Goal: Obtain resource: Obtain resource

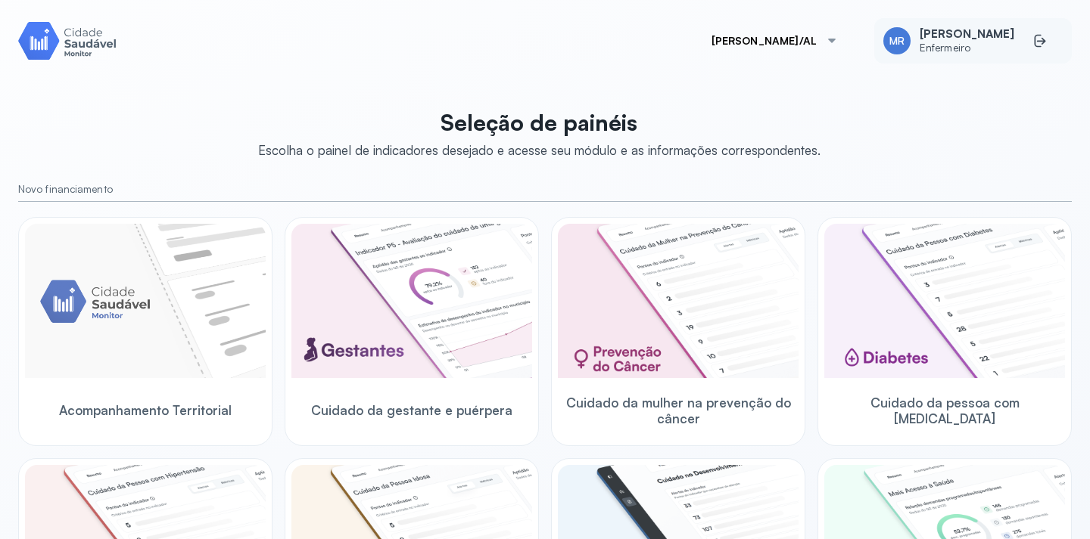
click at [949, 29] on span "[PERSON_NAME]" at bounding box center [966, 34] width 95 height 14
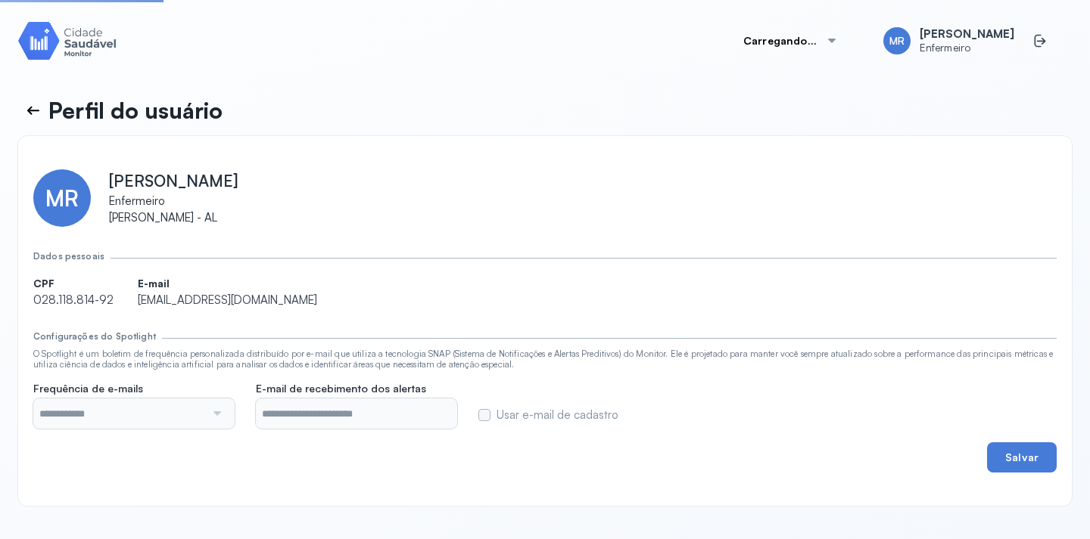
type input "**********"
click at [826, 42] on button "[PERSON_NAME]/AL" at bounding box center [774, 41] width 163 height 30
click at [32, 35] on img at bounding box center [67, 40] width 98 height 43
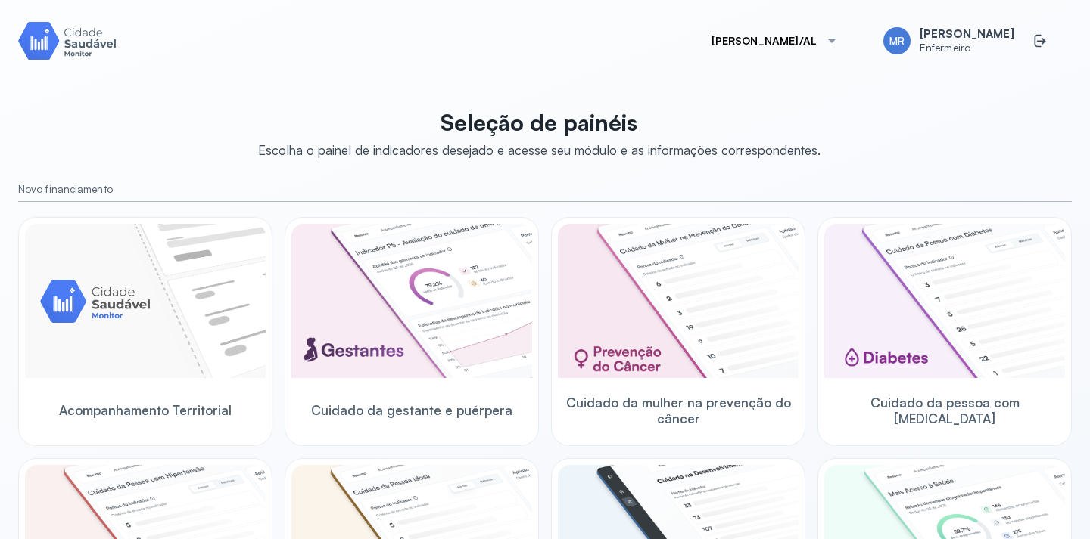
click at [103, 308] on img at bounding box center [145, 301] width 241 height 154
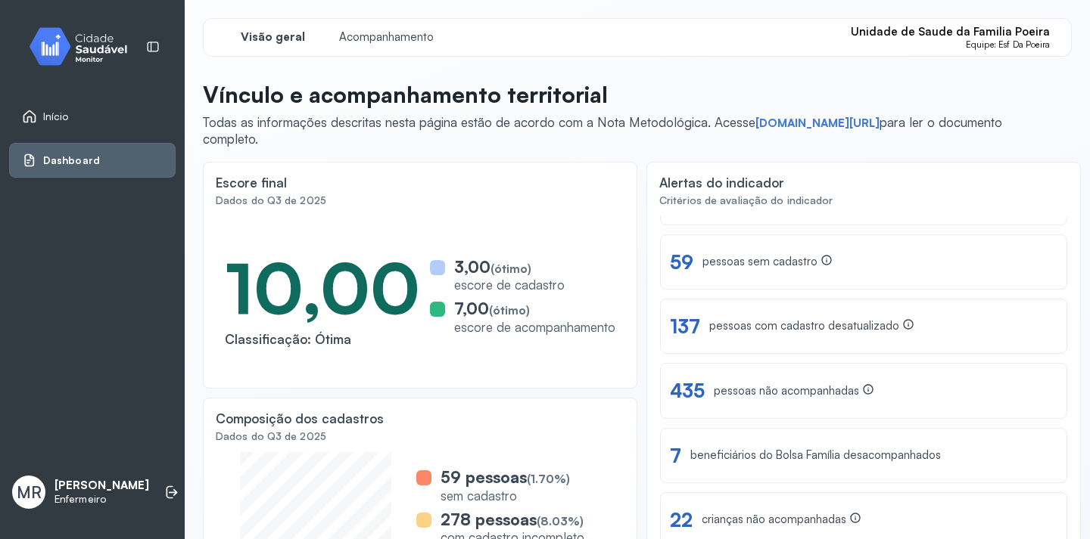
scroll to position [76, 0]
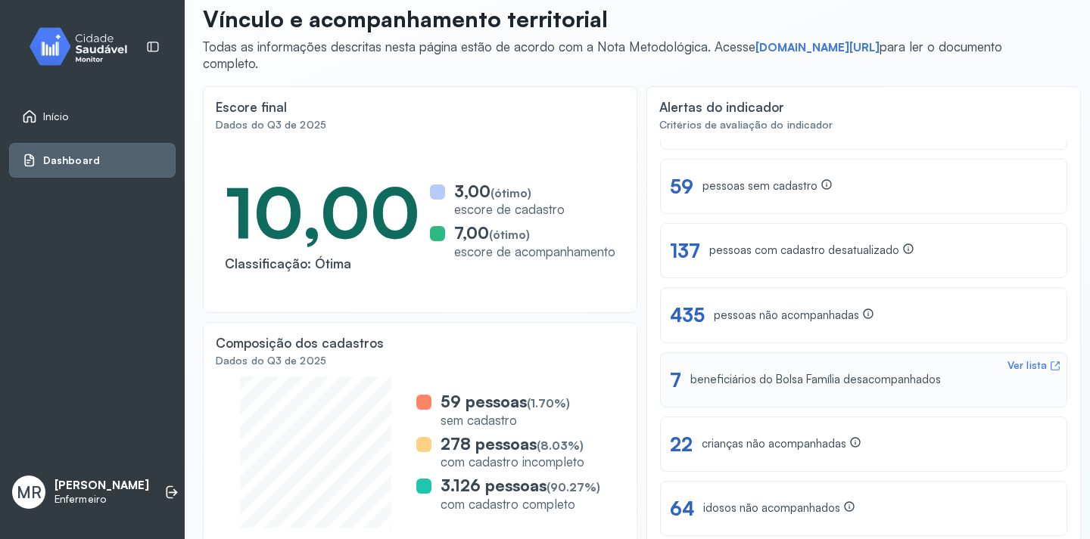
click at [827, 381] on div "beneficiários do Bolsa Família desacompanhados" at bounding box center [815, 380] width 250 height 14
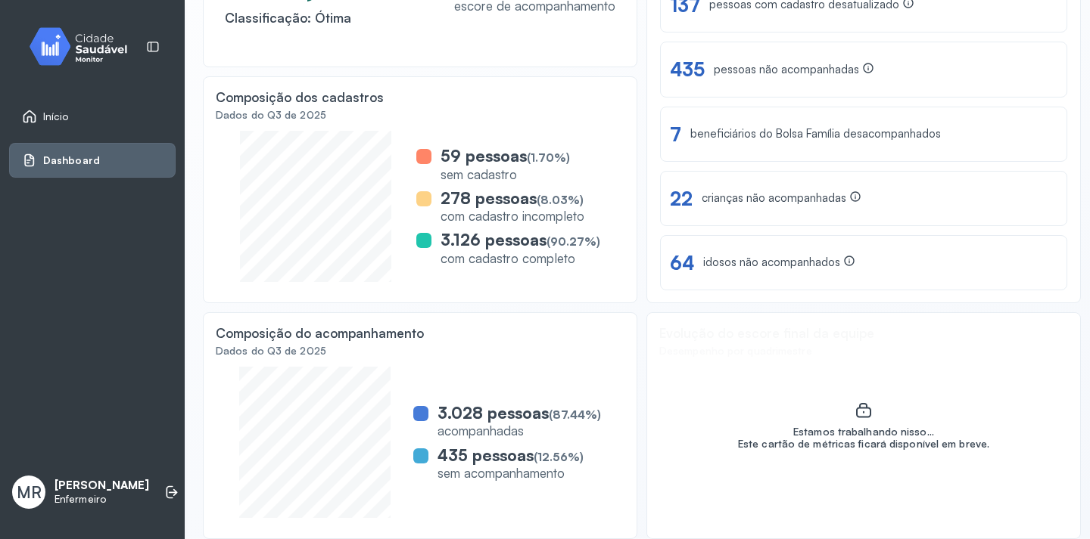
scroll to position [95, 0]
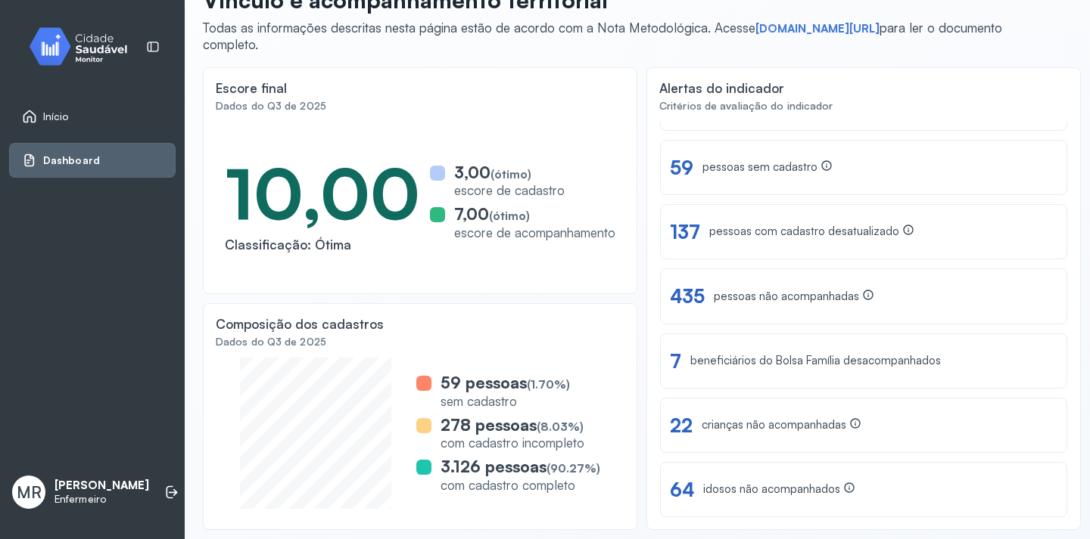
click at [86, 160] on span "Dashboard" at bounding box center [71, 160] width 57 height 13
click at [54, 118] on span "Início" at bounding box center [56, 116] width 26 height 13
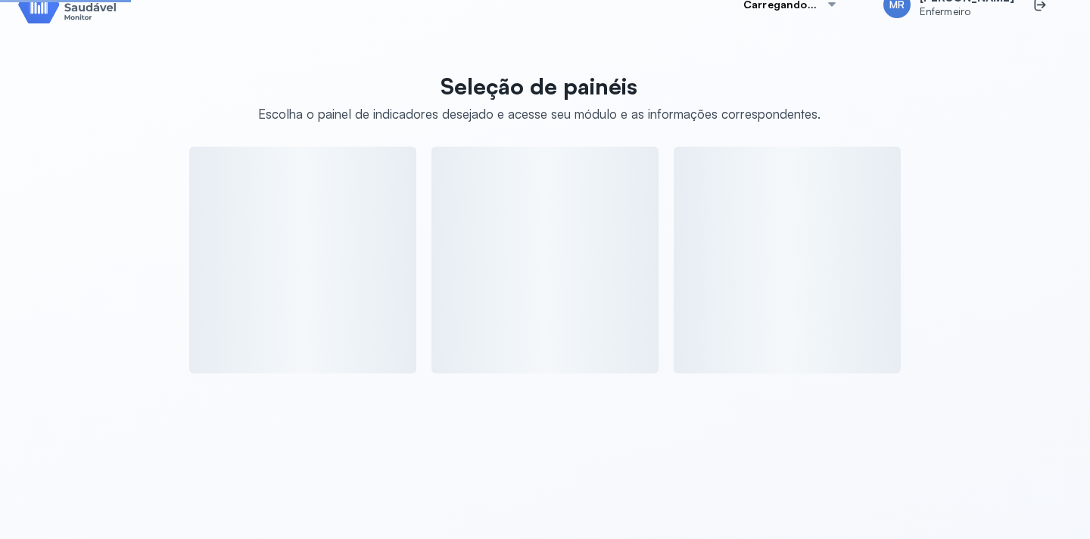
scroll to position [95, 0]
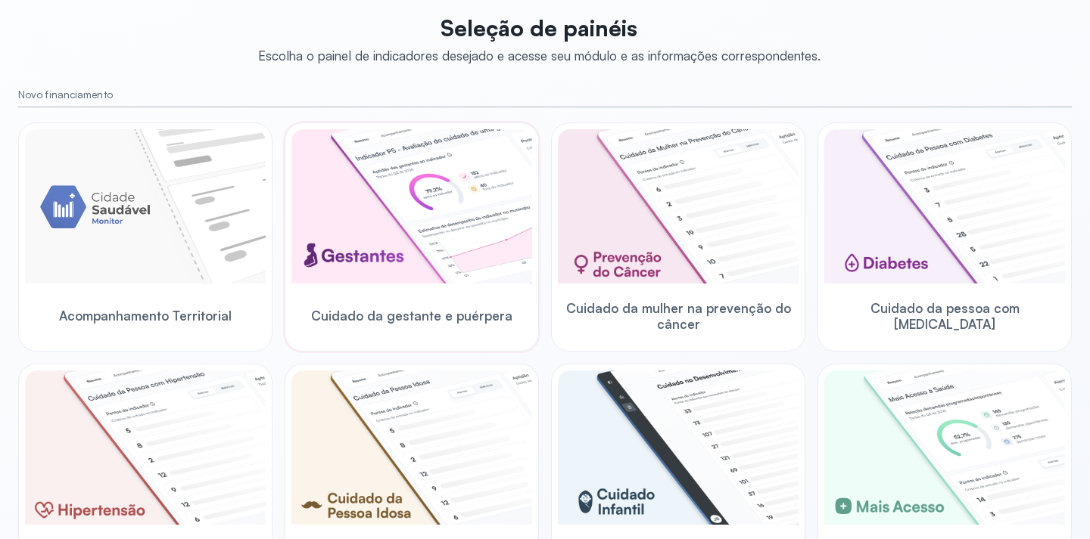
click at [359, 264] on img at bounding box center [411, 206] width 241 height 154
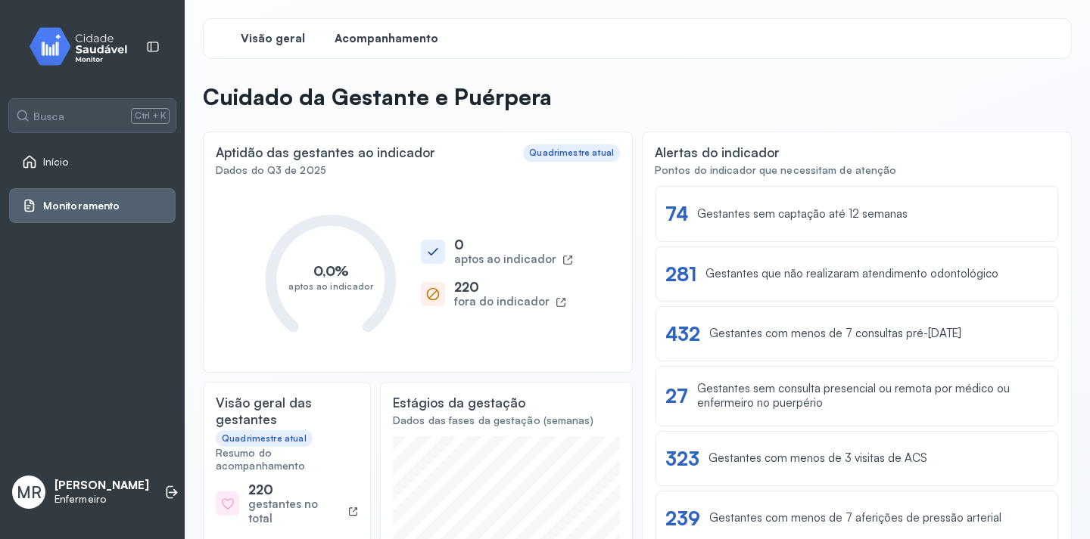
click at [387, 42] on span "Acompanhamento" at bounding box center [386, 39] width 104 height 14
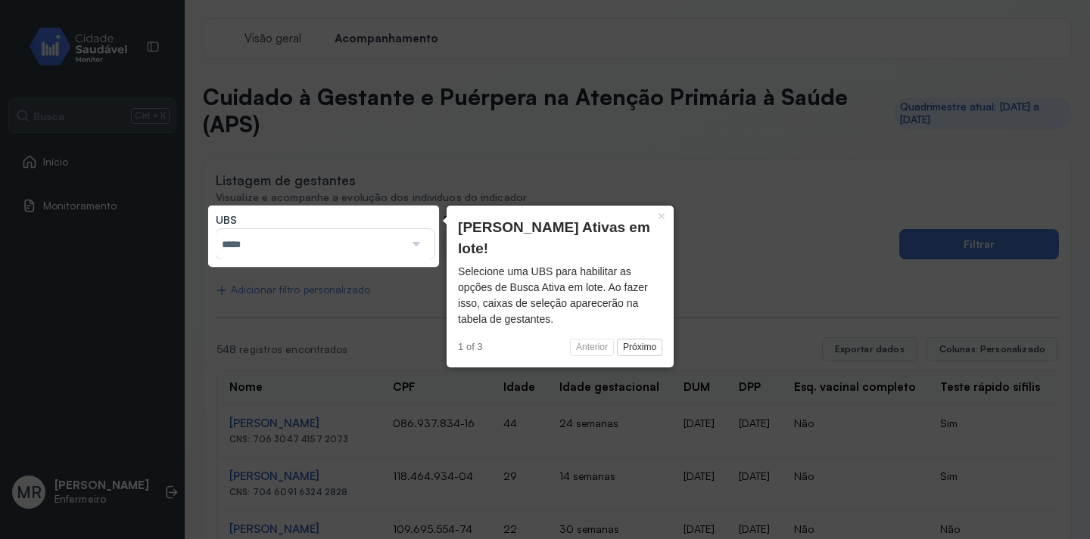
click at [409, 210] on body "Busca Ctrl + K Início Monitoramento MR [PERSON_NAME] Visão geral Acompanhamento…" at bounding box center [545, 269] width 1090 height 539
click at [414, 244] on div at bounding box center [414, 244] width 21 height 30
click at [396, 250] on input "*****" at bounding box center [310, 244] width 188 height 30
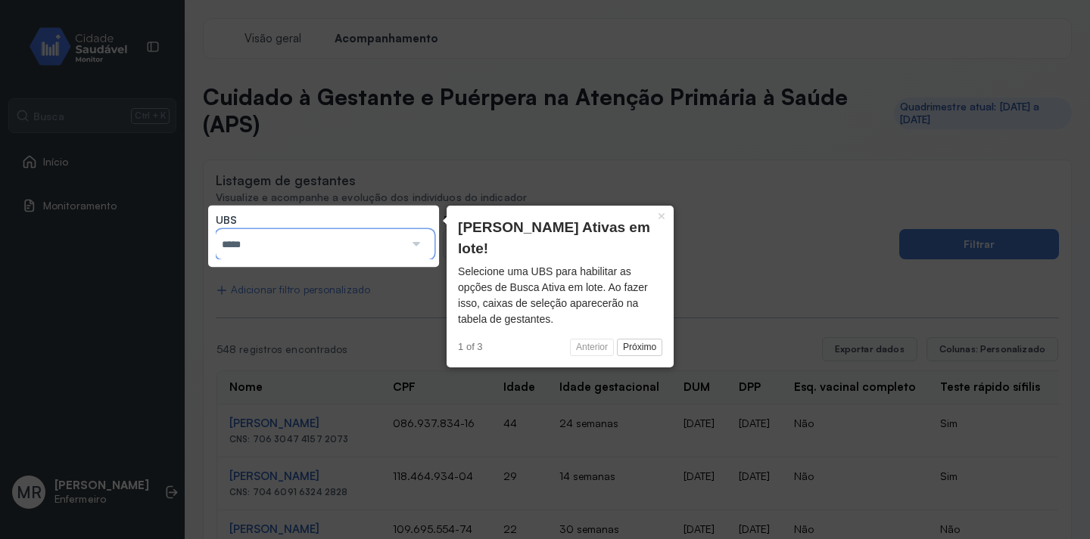
click at [594, 339] on span "Anterior Próximo" at bounding box center [572, 348] width 179 height 18
click at [593, 339] on span "Anterior Próximo" at bounding box center [572, 348] width 179 height 18
click at [636, 339] on button "Próximo" at bounding box center [639, 348] width 45 height 18
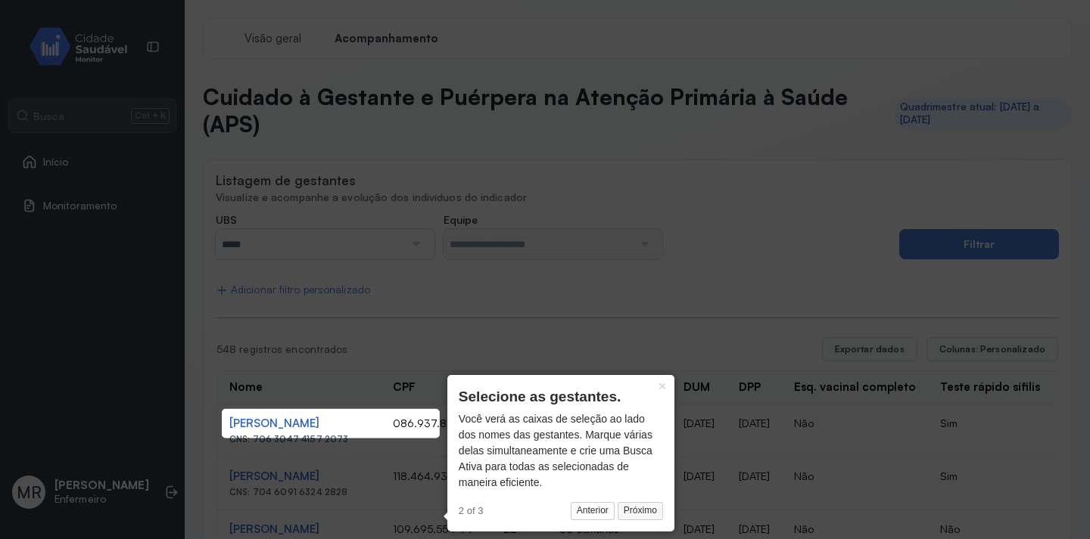
click at [626, 508] on button "Próximo" at bounding box center [639, 511] width 45 height 18
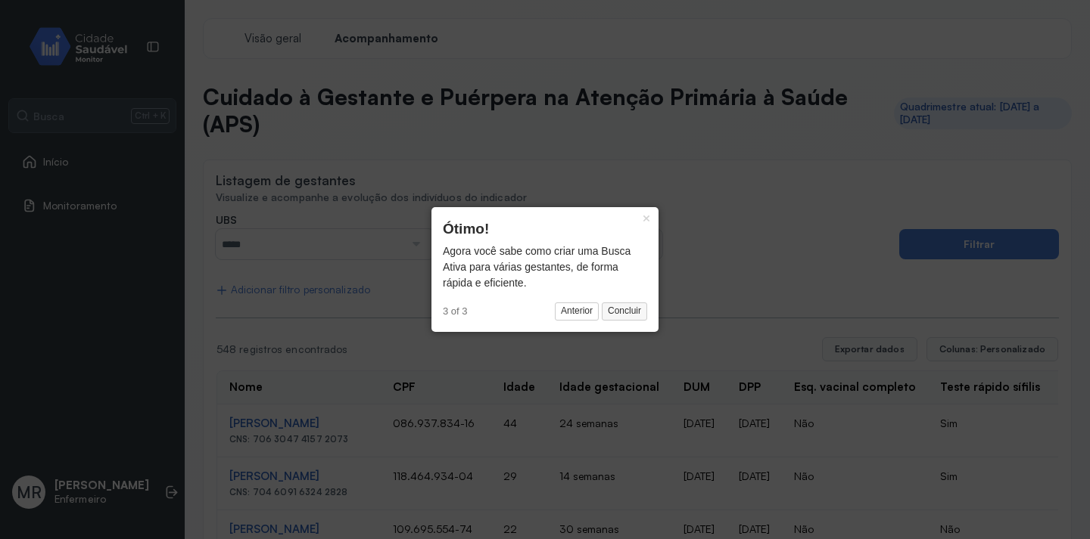
click at [614, 316] on button "Concluir" at bounding box center [624, 312] width 45 height 18
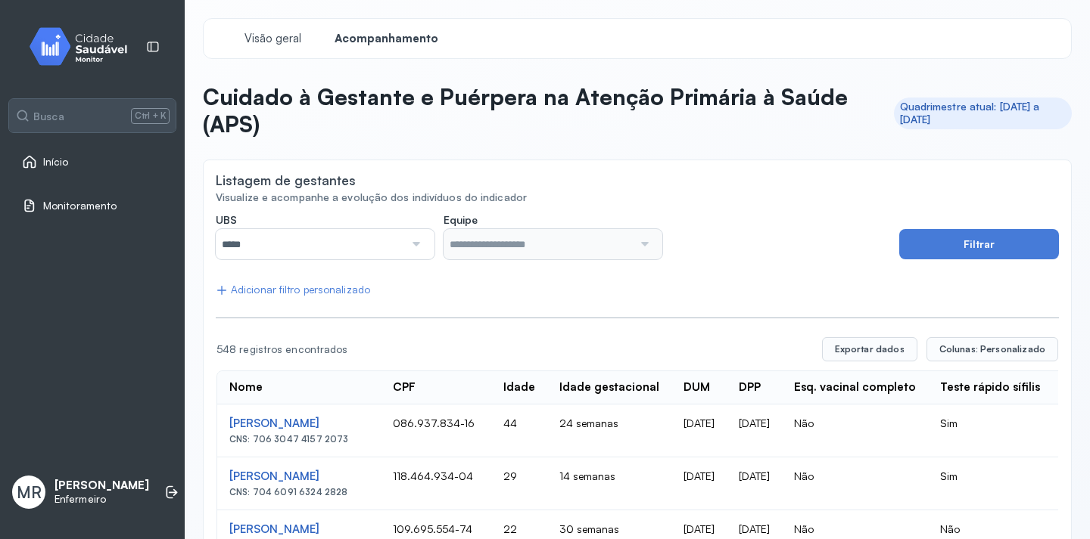
click at [418, 243] on div at bounding box center [414, 244] width 21 height 30
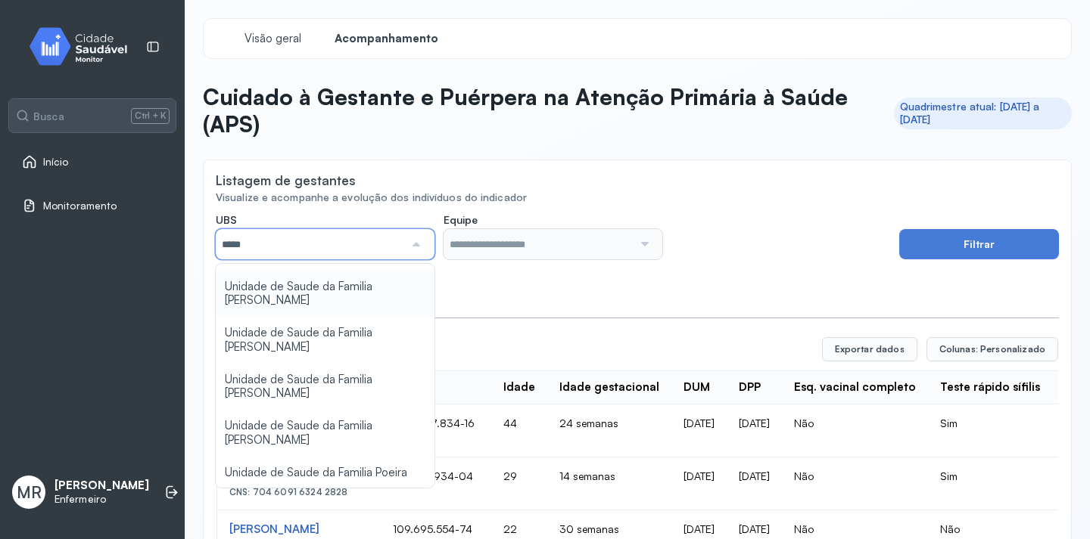
scroll to position [227, 0]
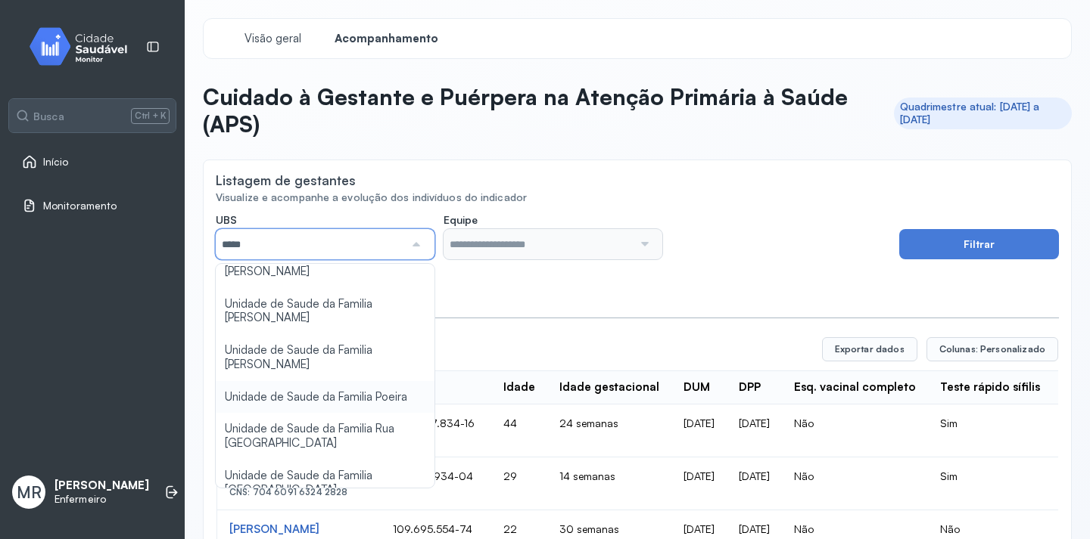
type input "*****"
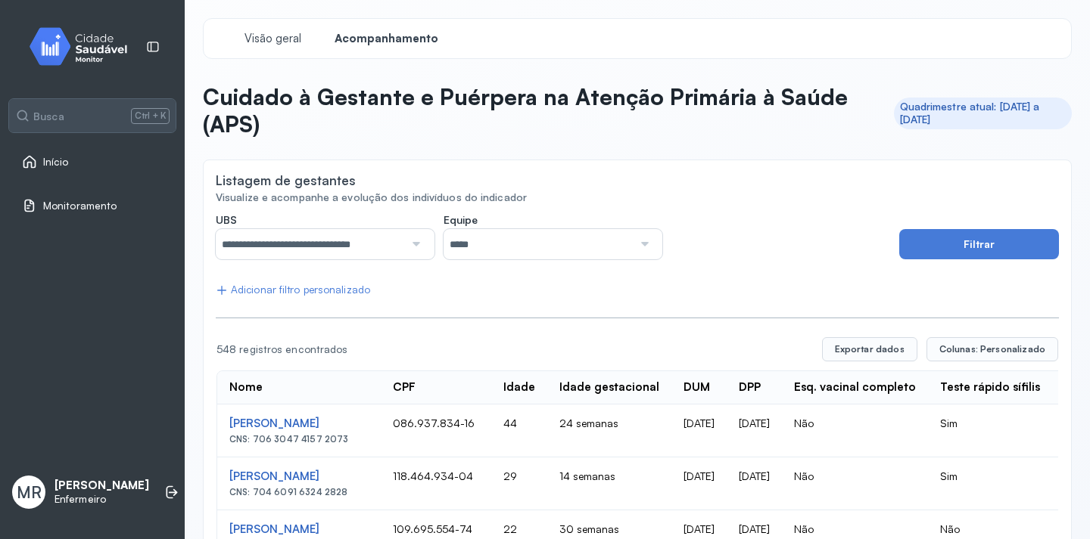
click at [513, 238] on input "*****" at bounding box center [537, 244] width 188 height 30
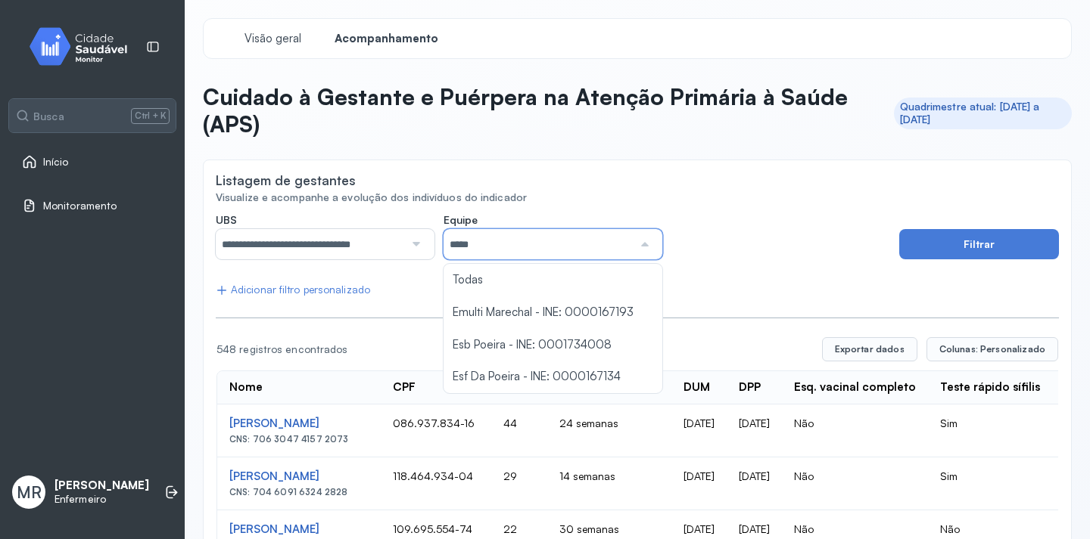
click at [737, 235] on div "**********" at bounding box center [553, 236] width 674 height 47
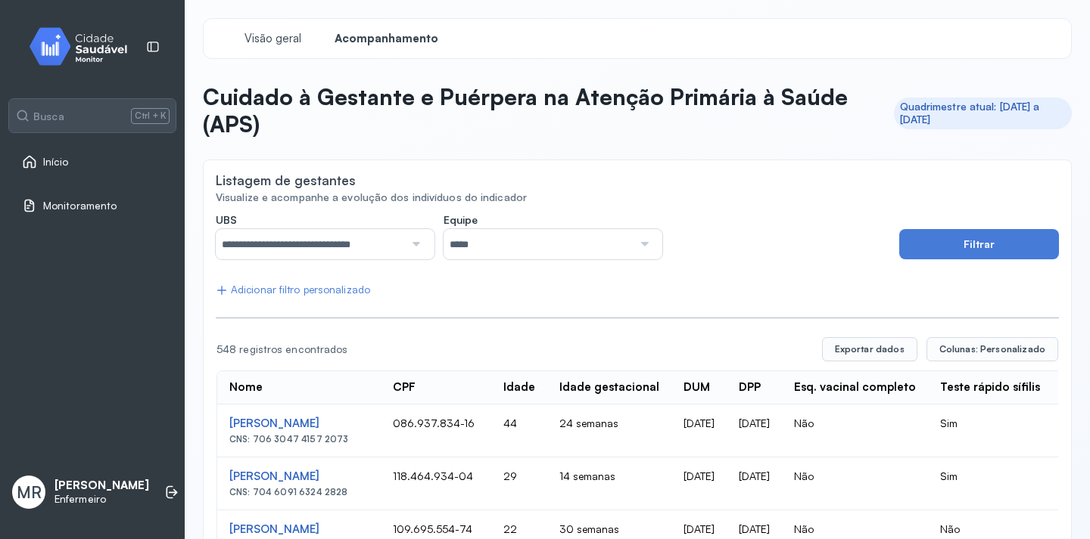
scroll to position [76, 0]
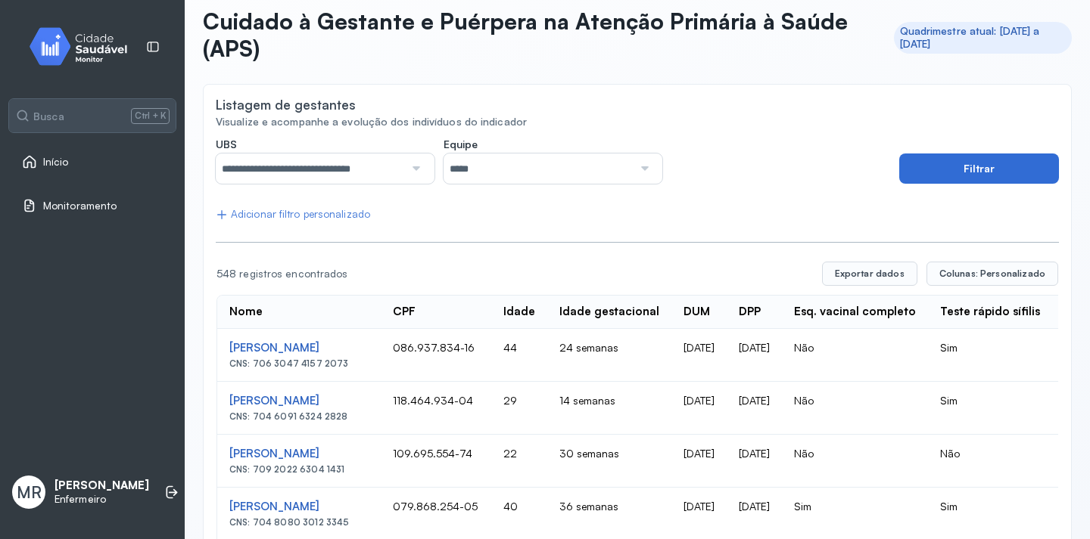
click at [962, 163] on button "Filtrar" at bounding box center [979, 169] width 160 height 30
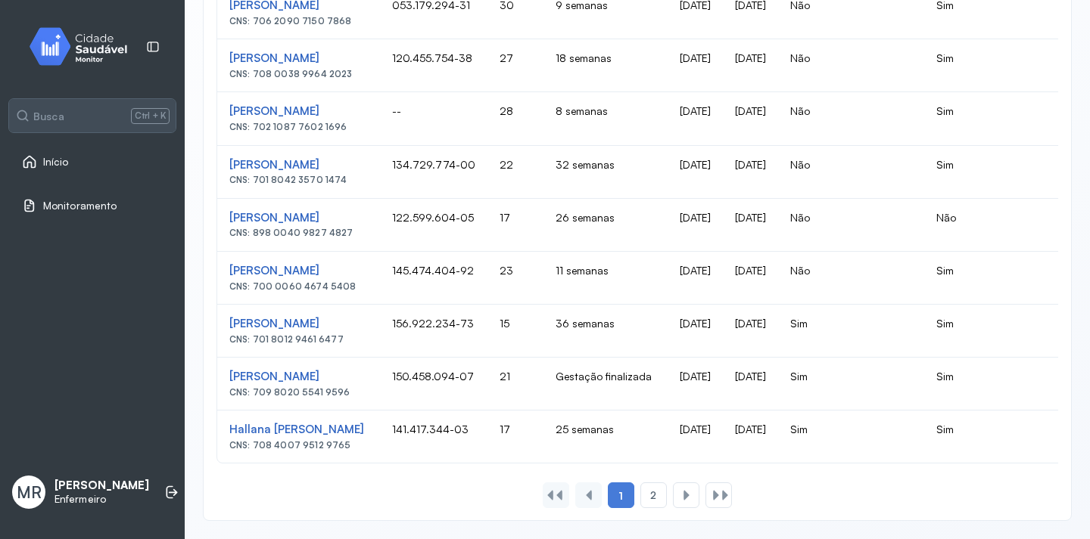
scroll to position [1013, 0]
click at [689, 493] on div at bounding box center [686, 496] width 26 height 26
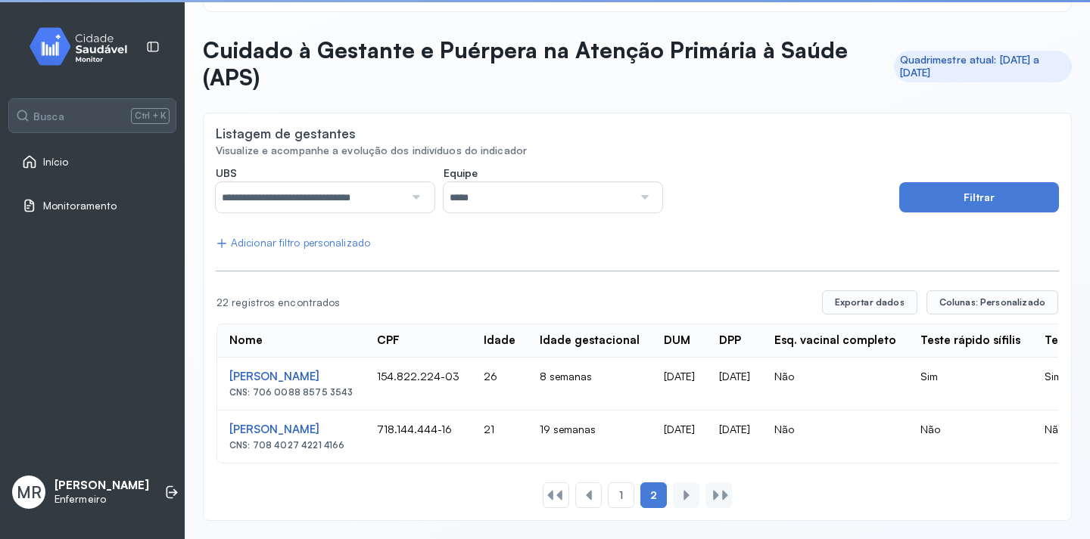
scroll to position [58, 0]
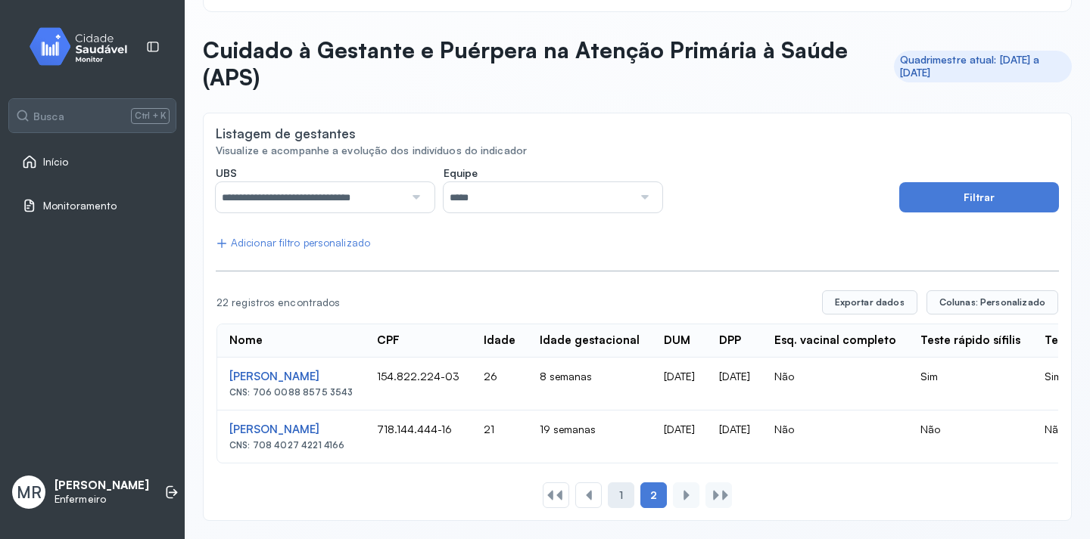
click at [614, 488] on div "1" at bounding box center [621, 496] width 26 height 26
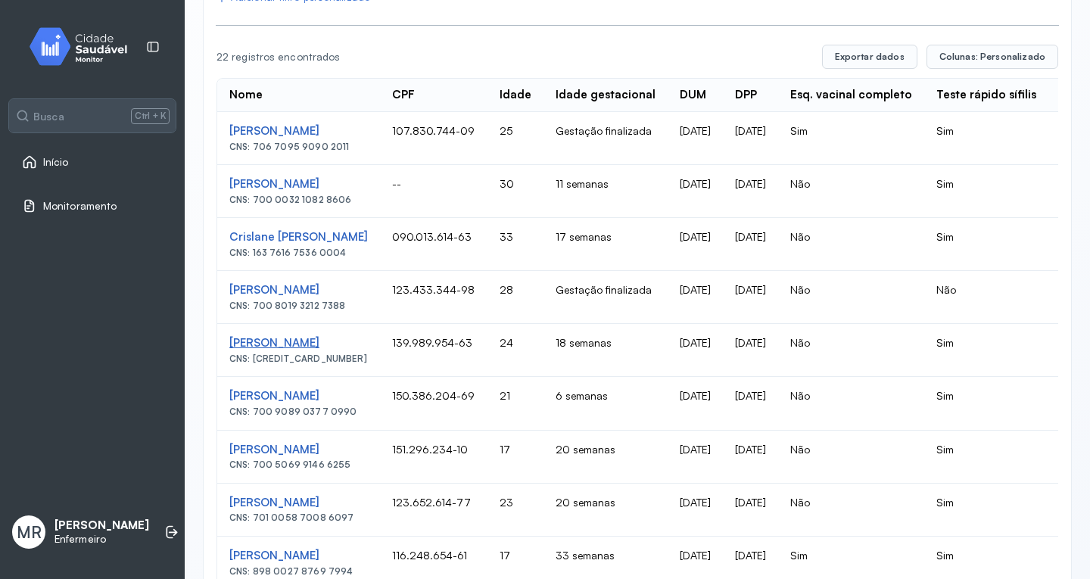
scroll to position [217, 0]
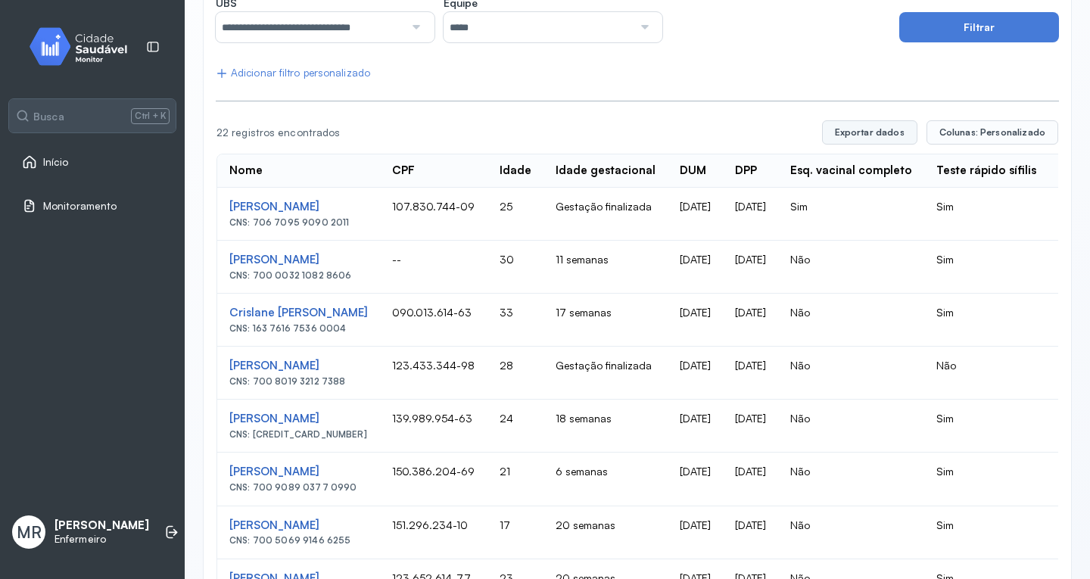
click at [886, 127] on button "Exportar dados" at bounding box center [869, 132] width 95 height 24
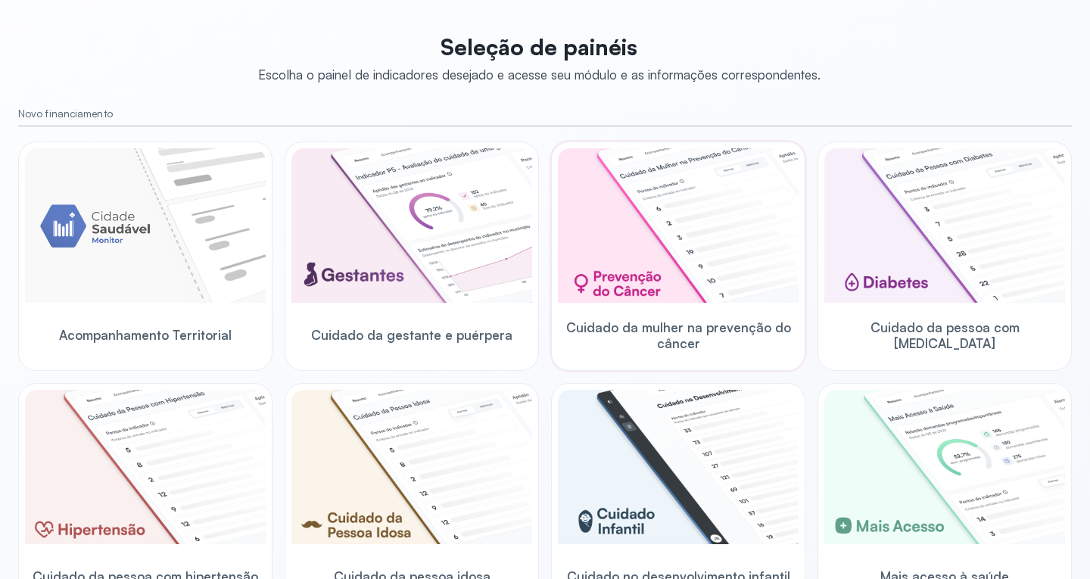
scroll to position [151, 0]
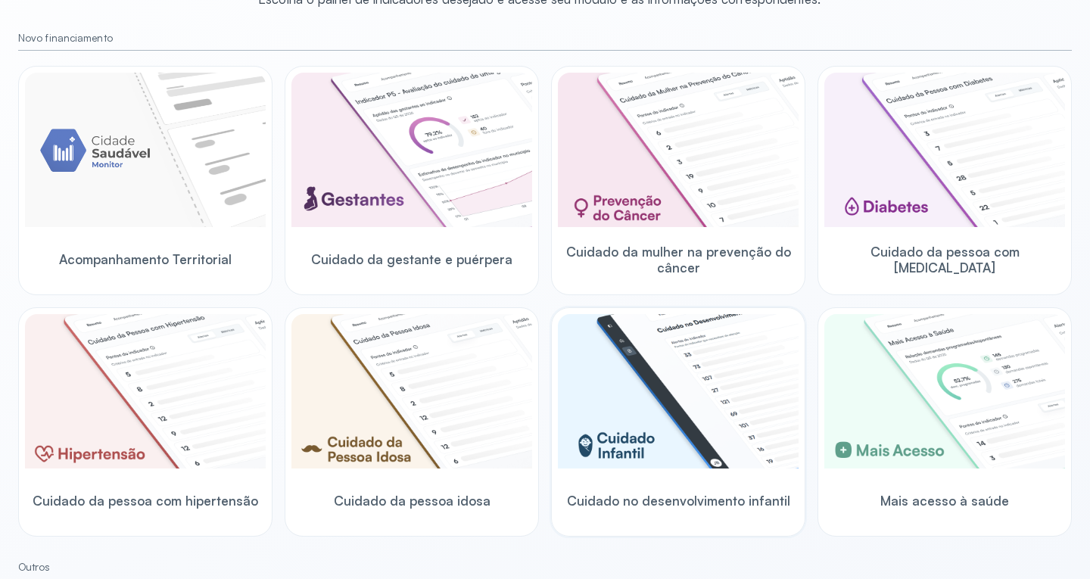
click at [683, 438] on img at bounding box center [678, 391] width 241 height 154
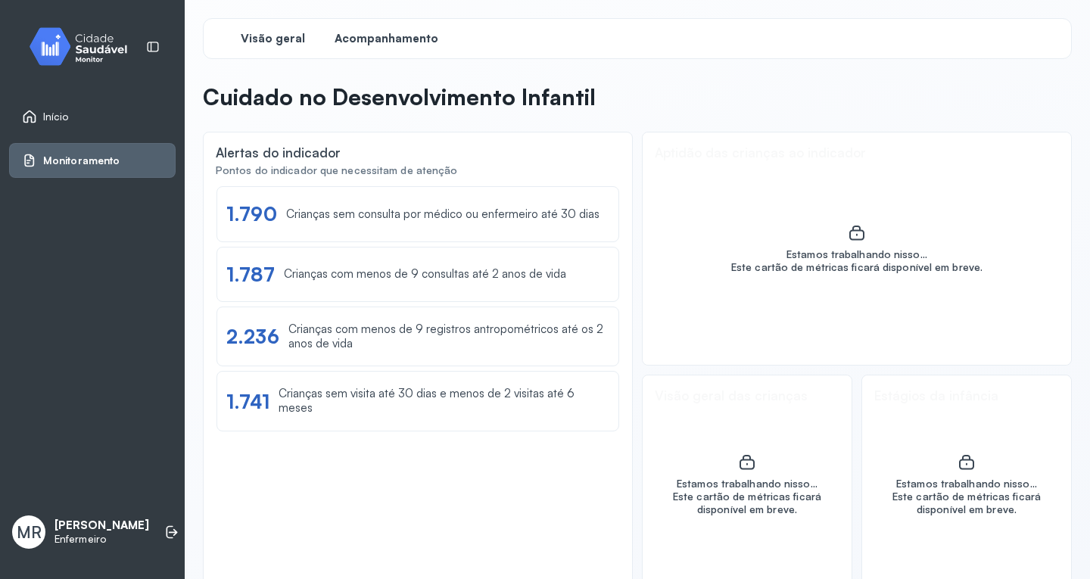
click at [370, 36] on span "Acompanhamento" at bounding box center [386, 39] width 104 height 14
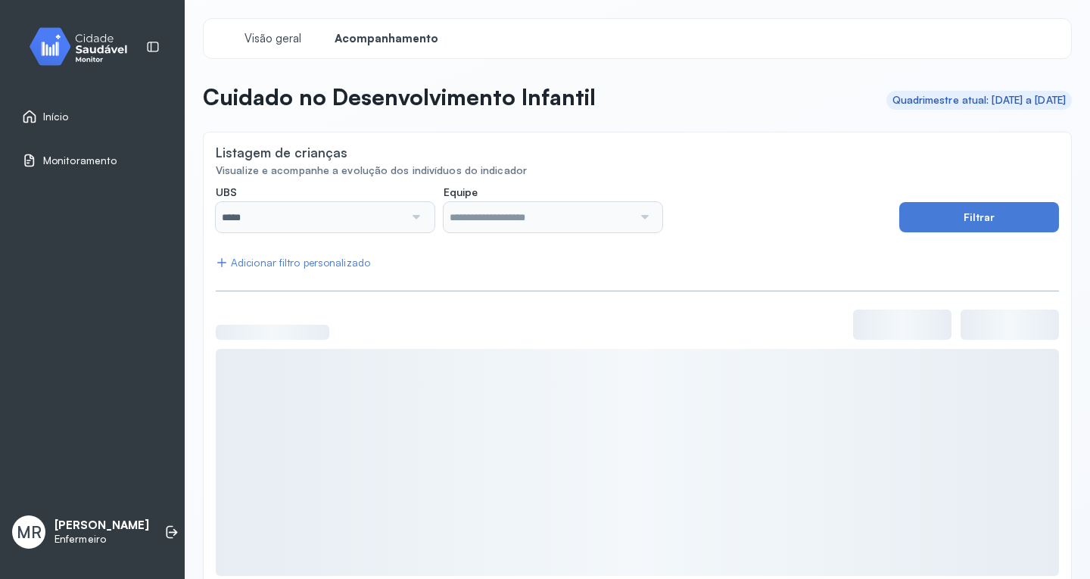
click at [418, 215] on div at bounding box center [414, 217] width 21 height 30
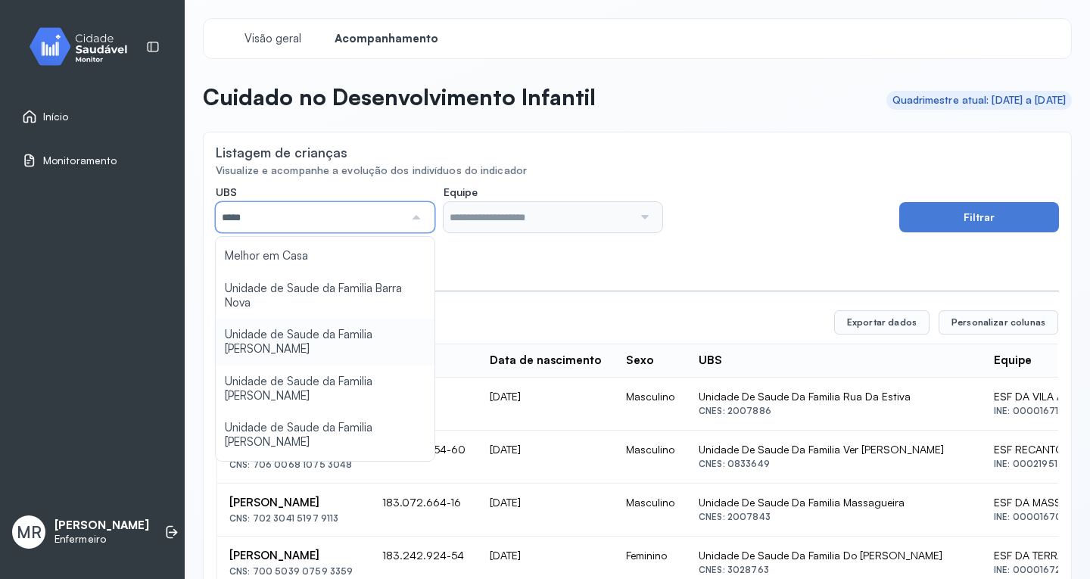
scroll to position [151, 0]
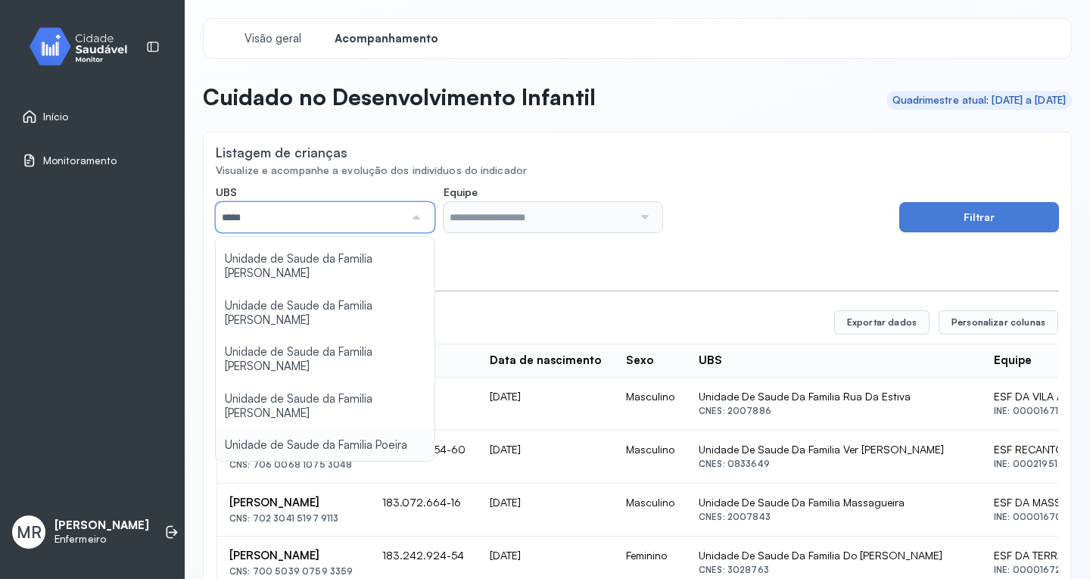
type input "*****"
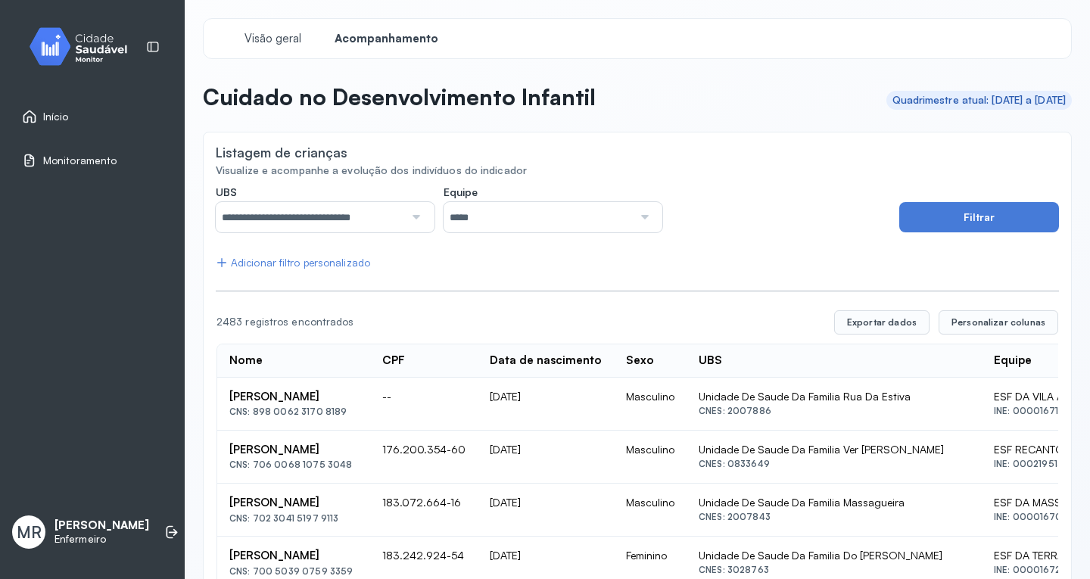
click at [946, 211] on button "Filtrar" at bounding box center [979, 217] width 160 height 30
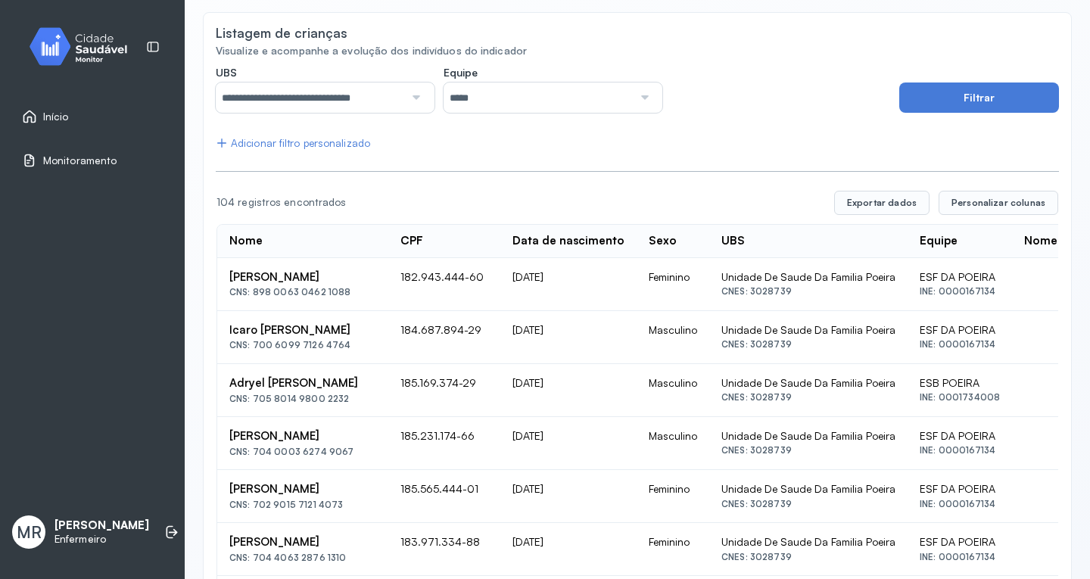
scroll to position [84, 0]
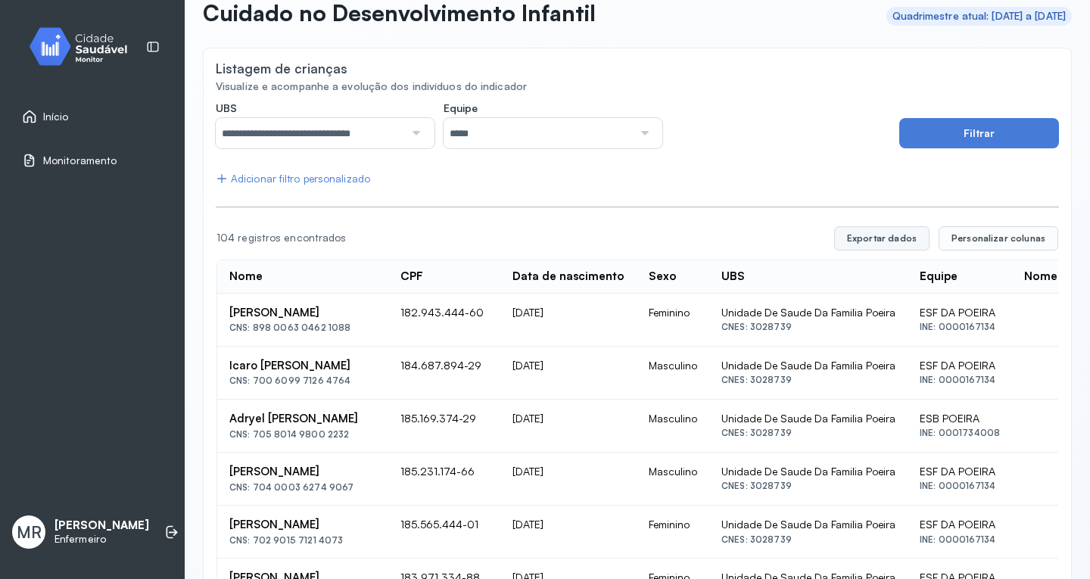
click at [866, 238] on button "Exportar dados" at bounding box center [881, 238] width 95 height 24
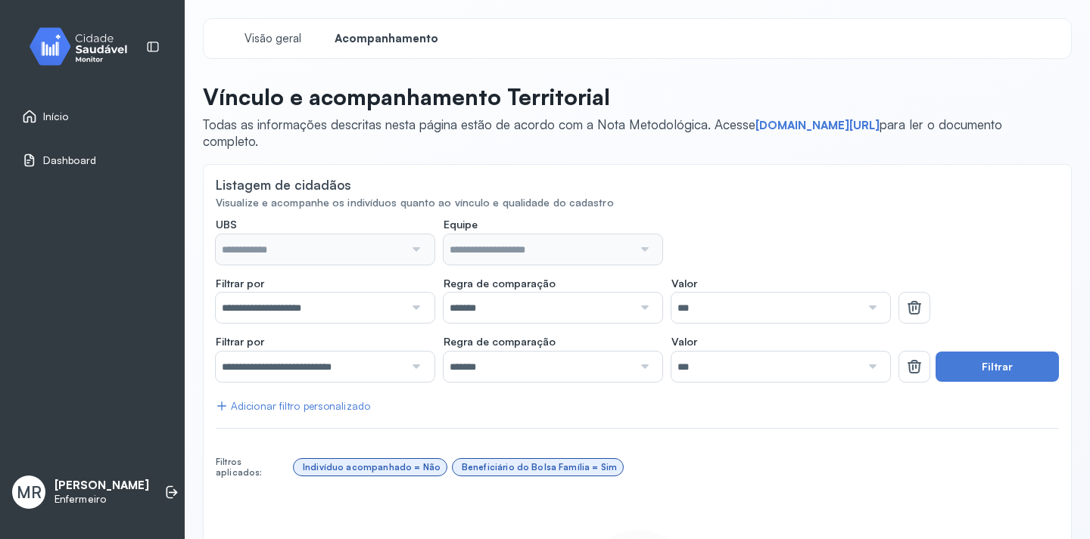
type input "**********"
